Goal: Transaction & Acquisition: Obtain resource

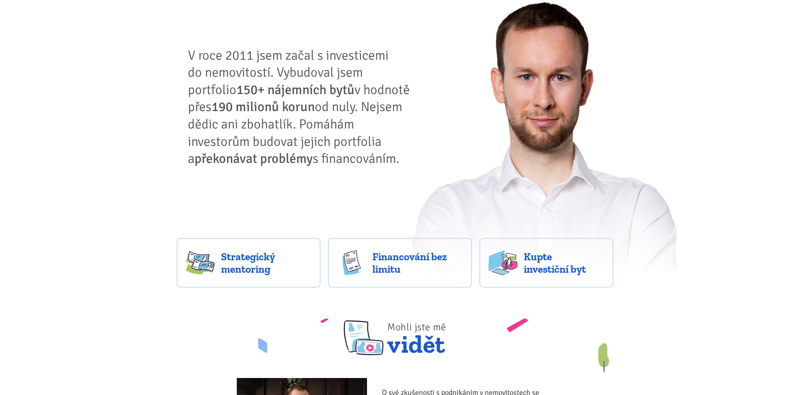
scroll to position [172, 0]
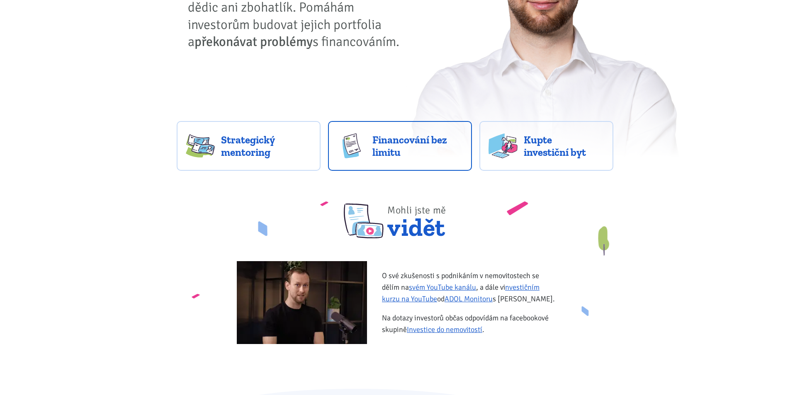
click at [447, 162] on link "Financování bez limitu" at bounding box center [400, 146] width 144 height 50
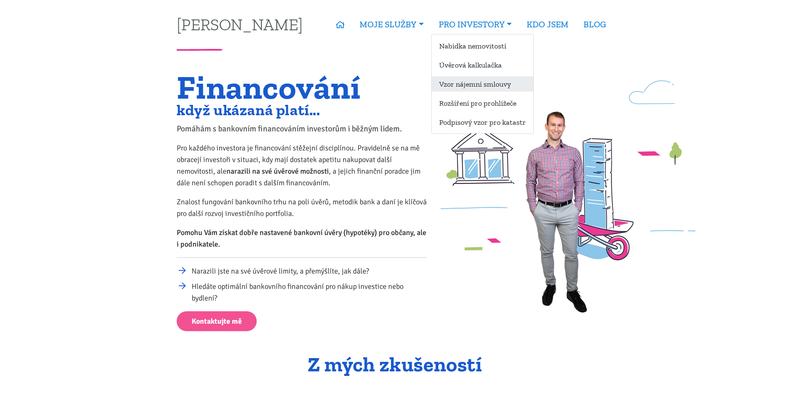
click at [465, 87] on link "Vzor nájemní smlouvy" at bounding box center [483, 83] width 102 height 15
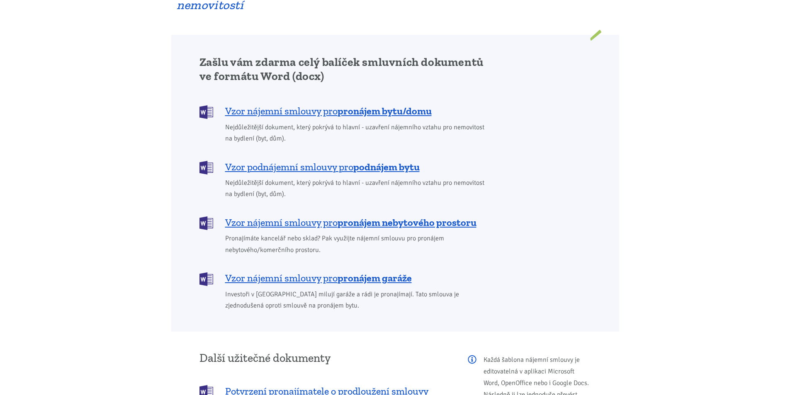
scroll to position [649, 0]
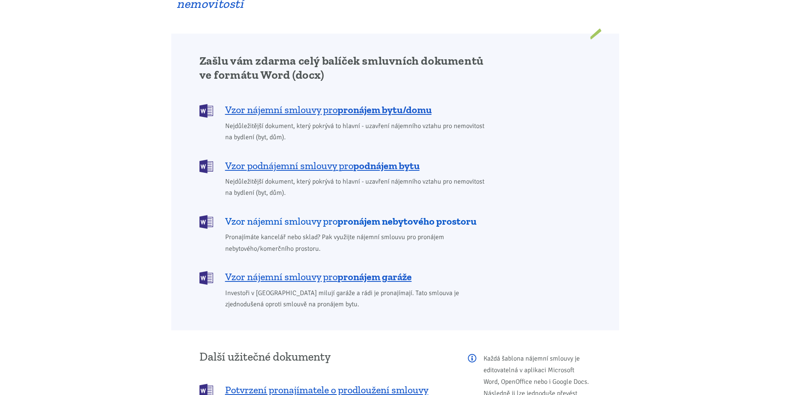
click at [366, 215] on b "pronájem nebytového prostoru" at bounding box center [406, 221] width 139 height 12
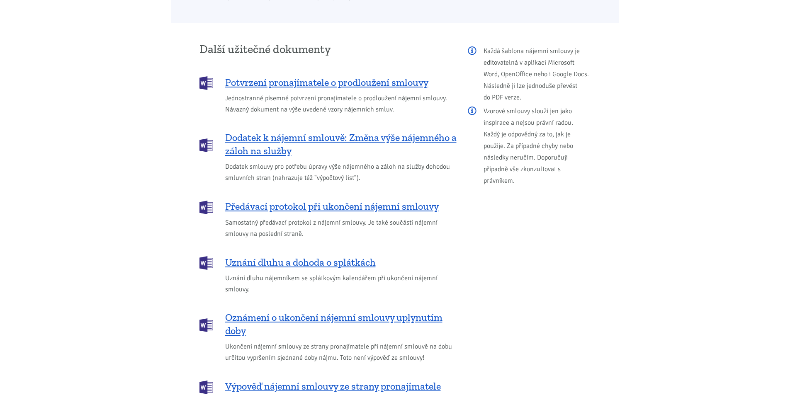
scroll to position [956, 0]
